Goal: Check status

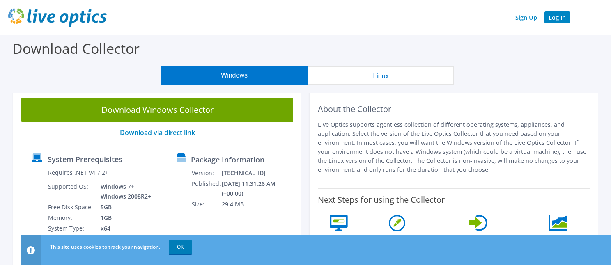
click at [559, 18] on link "Log In" at bounding box center [556, 17] width 25 height 12
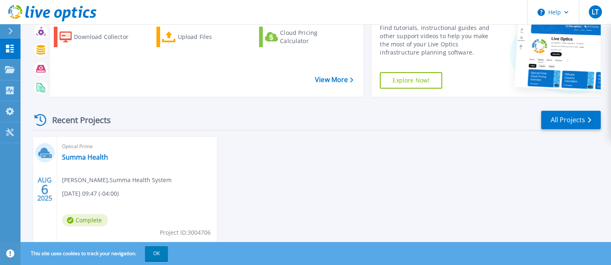
scroll to position [67, 0]
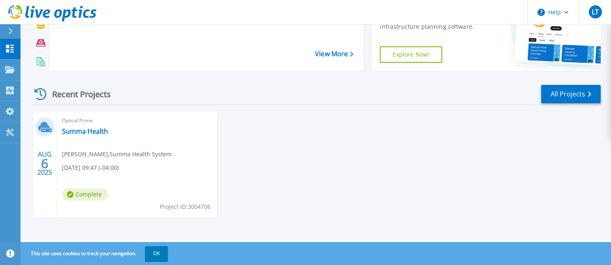
click at [96, 151] on span "Larry Thomas , Summa Health System" at bounding box center [117, 154] width 110 height 9
click at [87, 129] on link "Summa Health" at bounding box center [85, 131] width 46 height 8
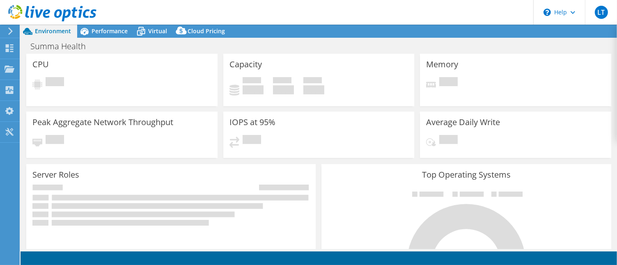
select select "USD"
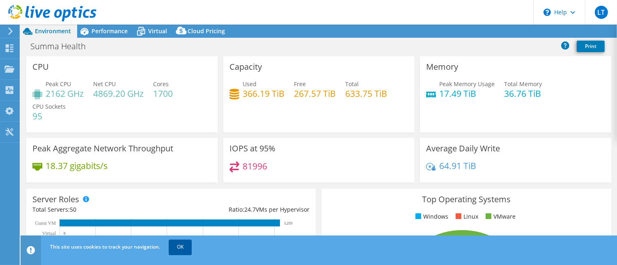
click at [179, 252] on link "OK" at bounding box center [180, 247] width 23 height 15
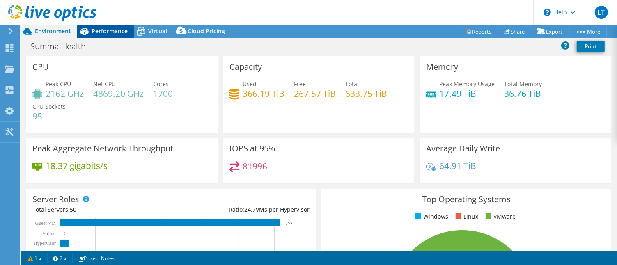
click at [117, 29] on span "Performance" at bounding box center [110, 31] width 36 height 8
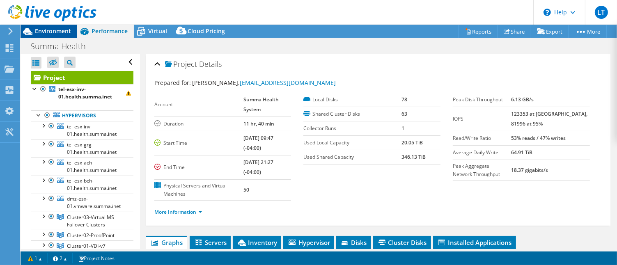
click at [57, 30] on span "Environment" at bounding box center [53, 31] width 36 height 8
